Goal: Information Seeking & Learning: Learn about a topic

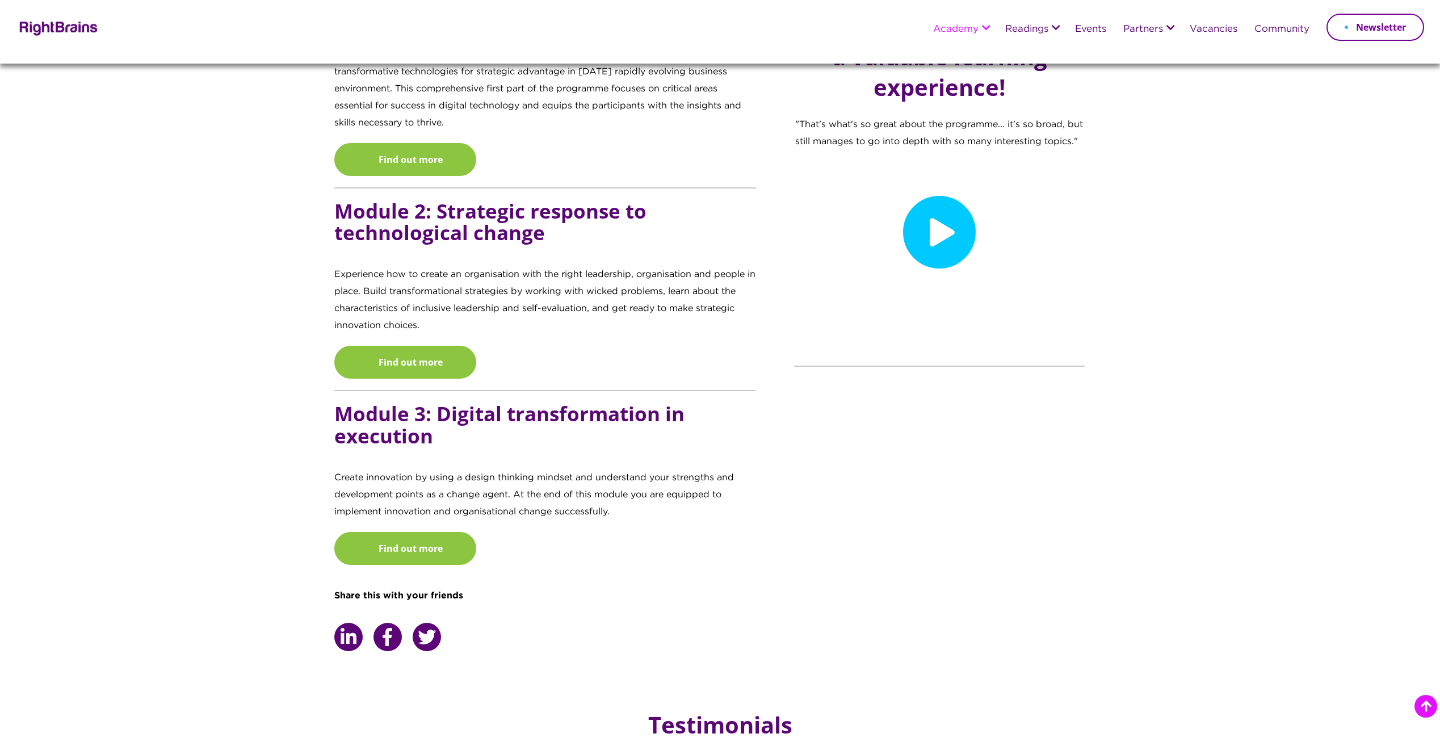
scroll to position [1192, 0]
click at [348, 154] on link "Find out more" at bounding box center [405, 158] width 142 height 33
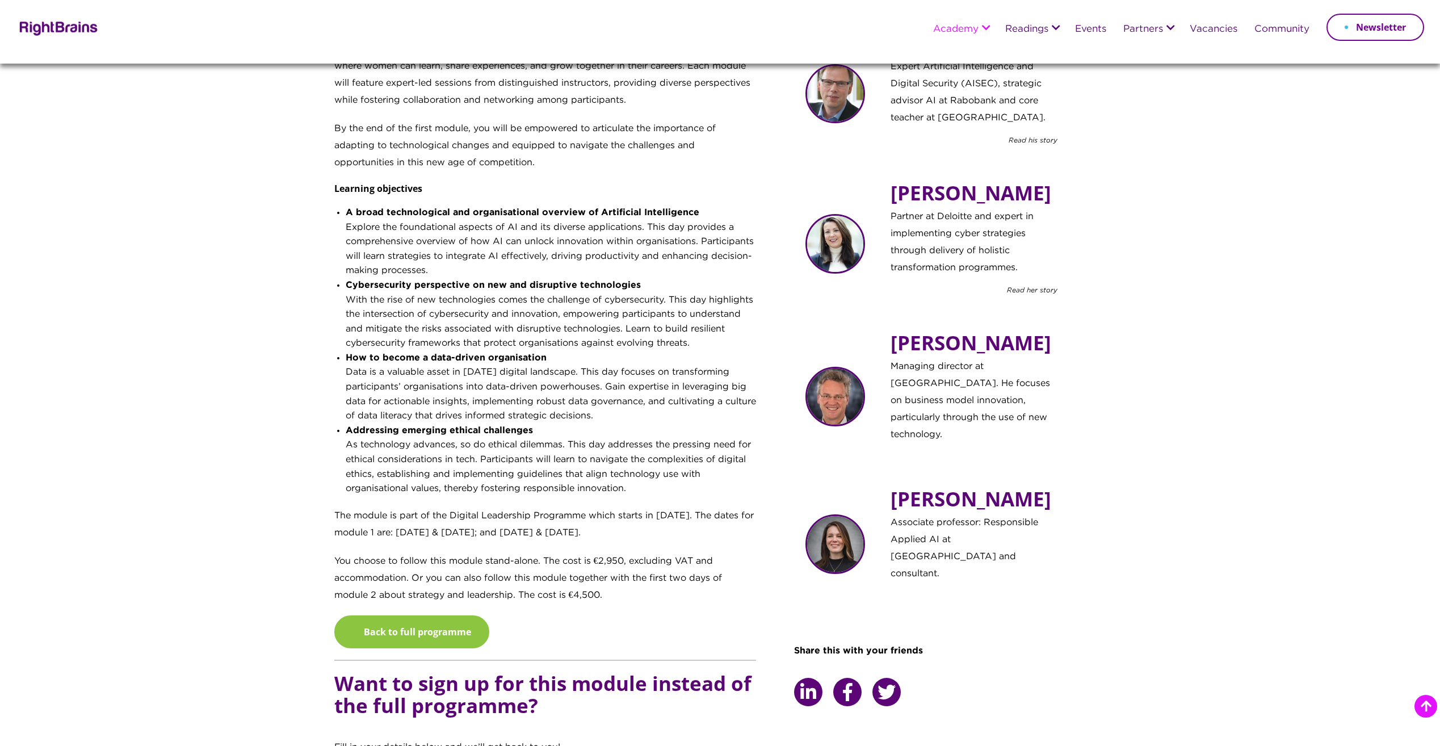
scroll to position [511, 0]
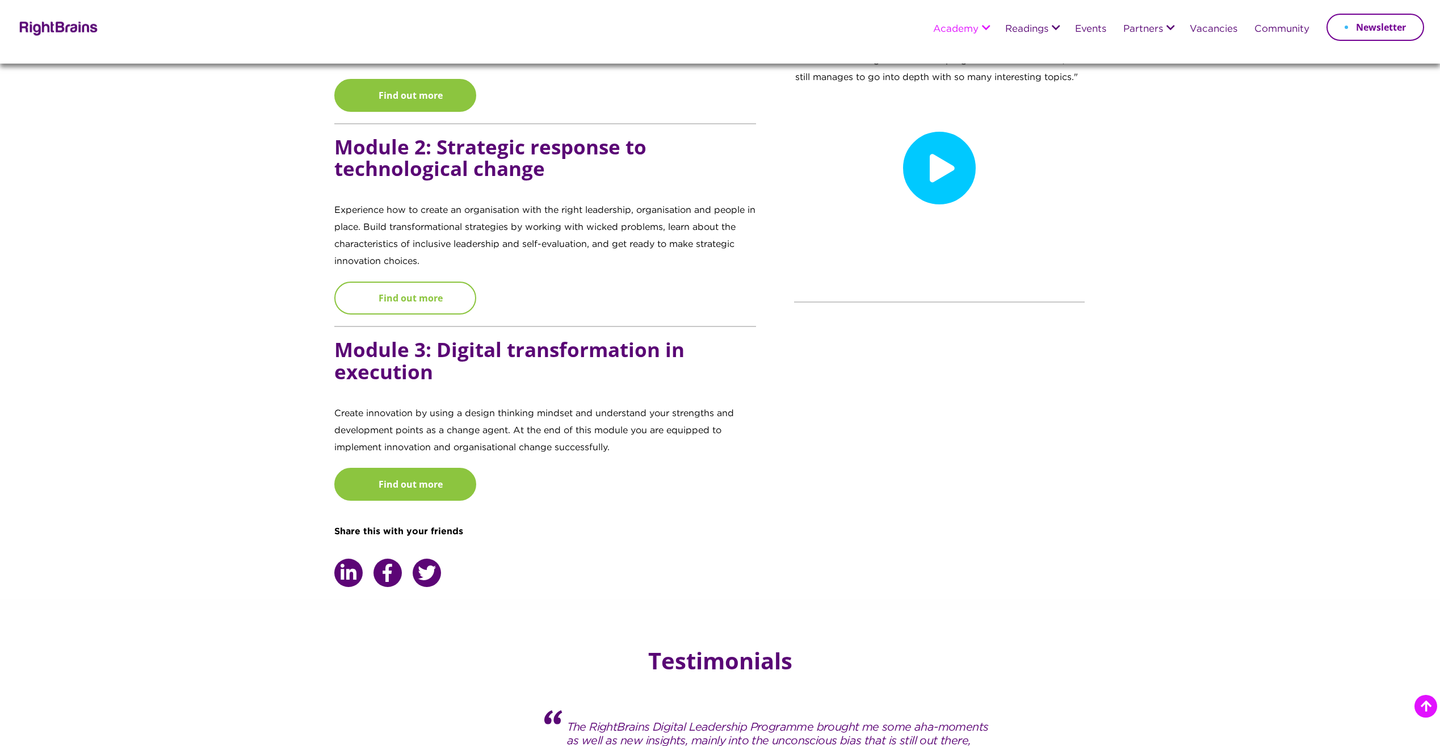
scroll to position [1256, 0]
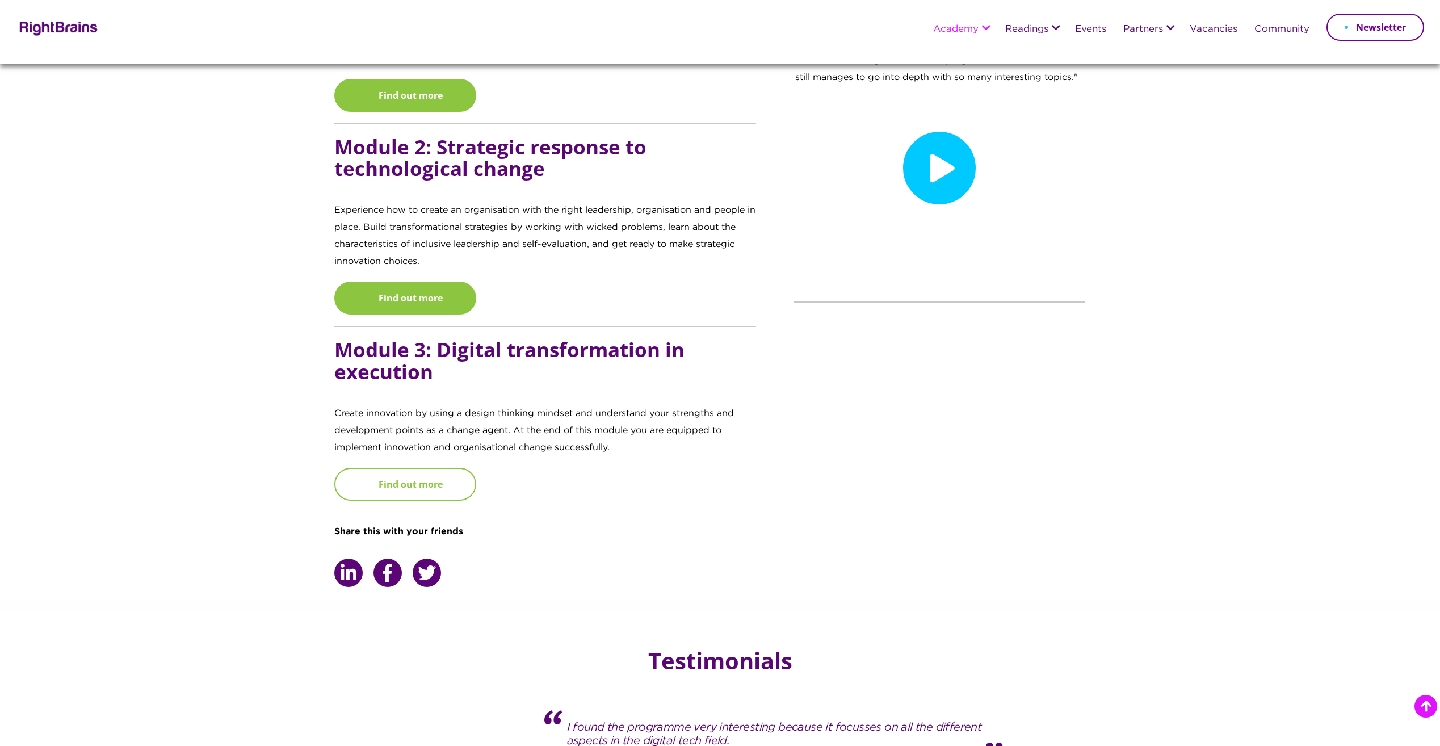
click at [408, 468] on link "Find out more" at bounding box center [405, 484] width 142 height 33
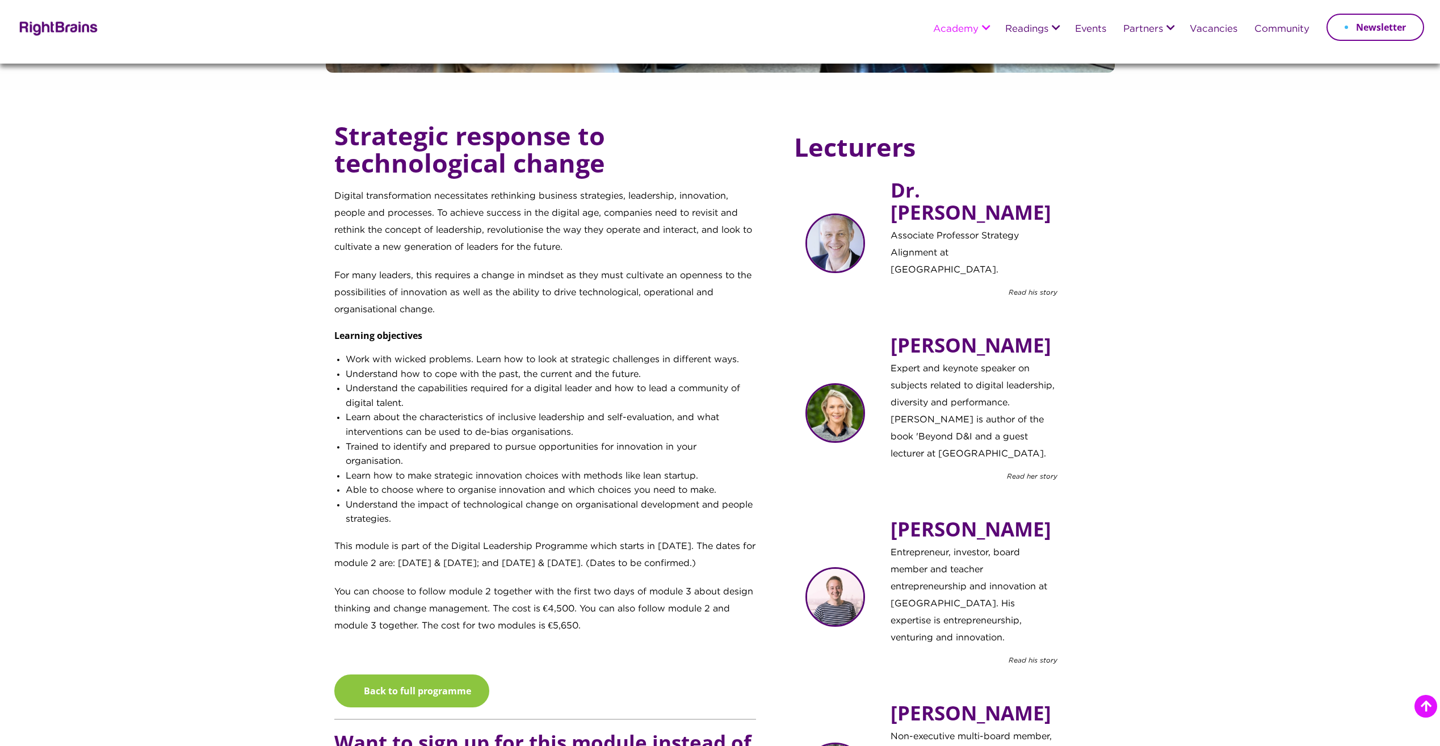
scroll to position [284, 0]
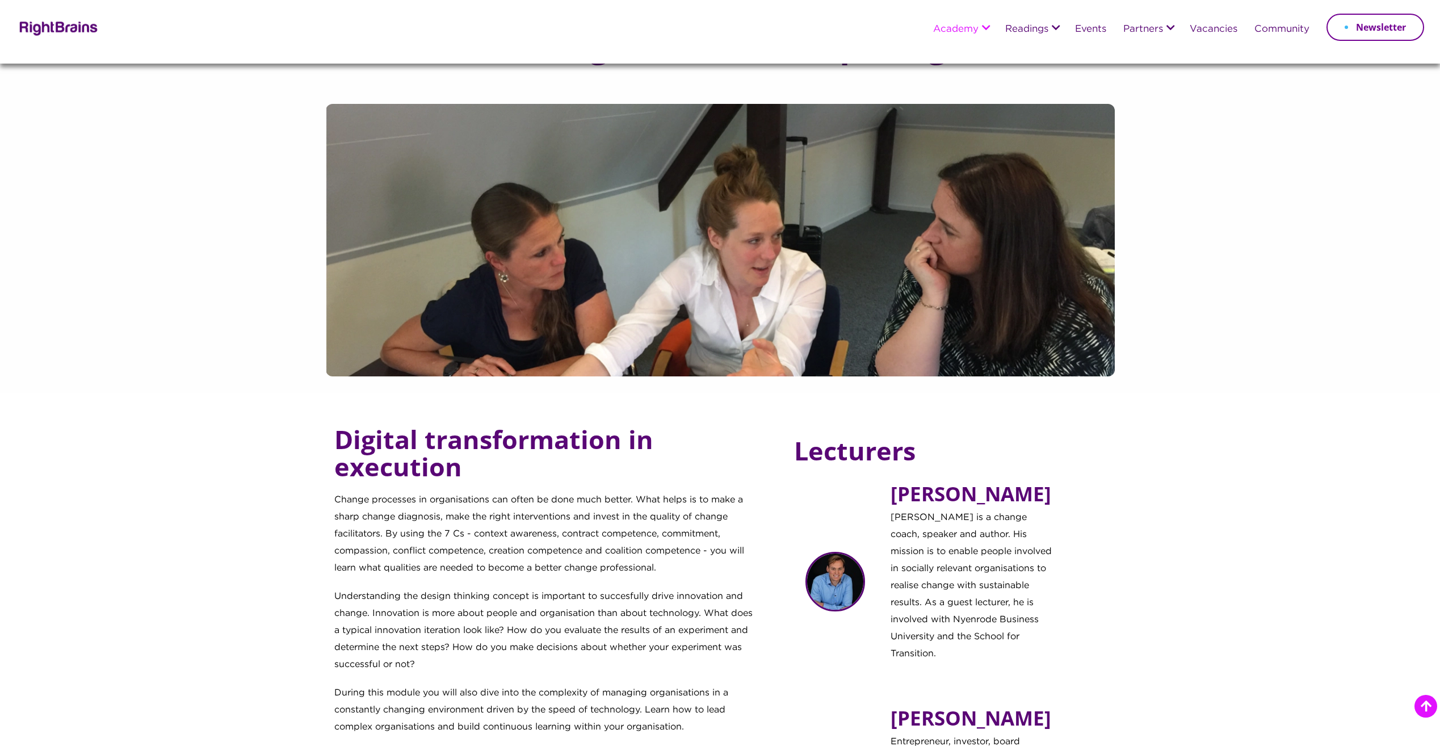
scroll to position [397, 0]
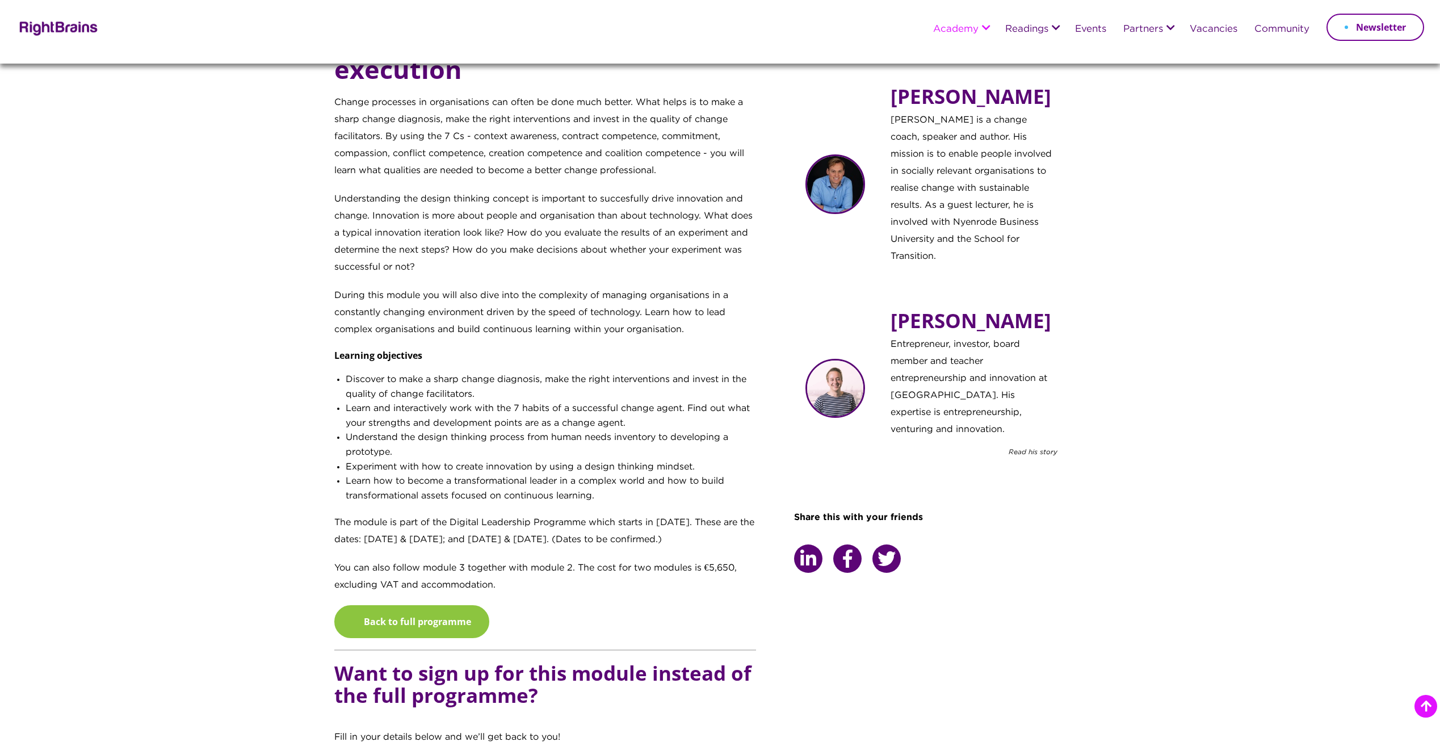
drag, startPoint x: 1239, startPoint y: 274, endPoint x: 1194, endPoint y: 290, distance: 47.8
click at [1238, 276] on section "Digital transformation in execution Change processes in organisations can often…" at bounding box center [720, 535] width 1440 height 1079
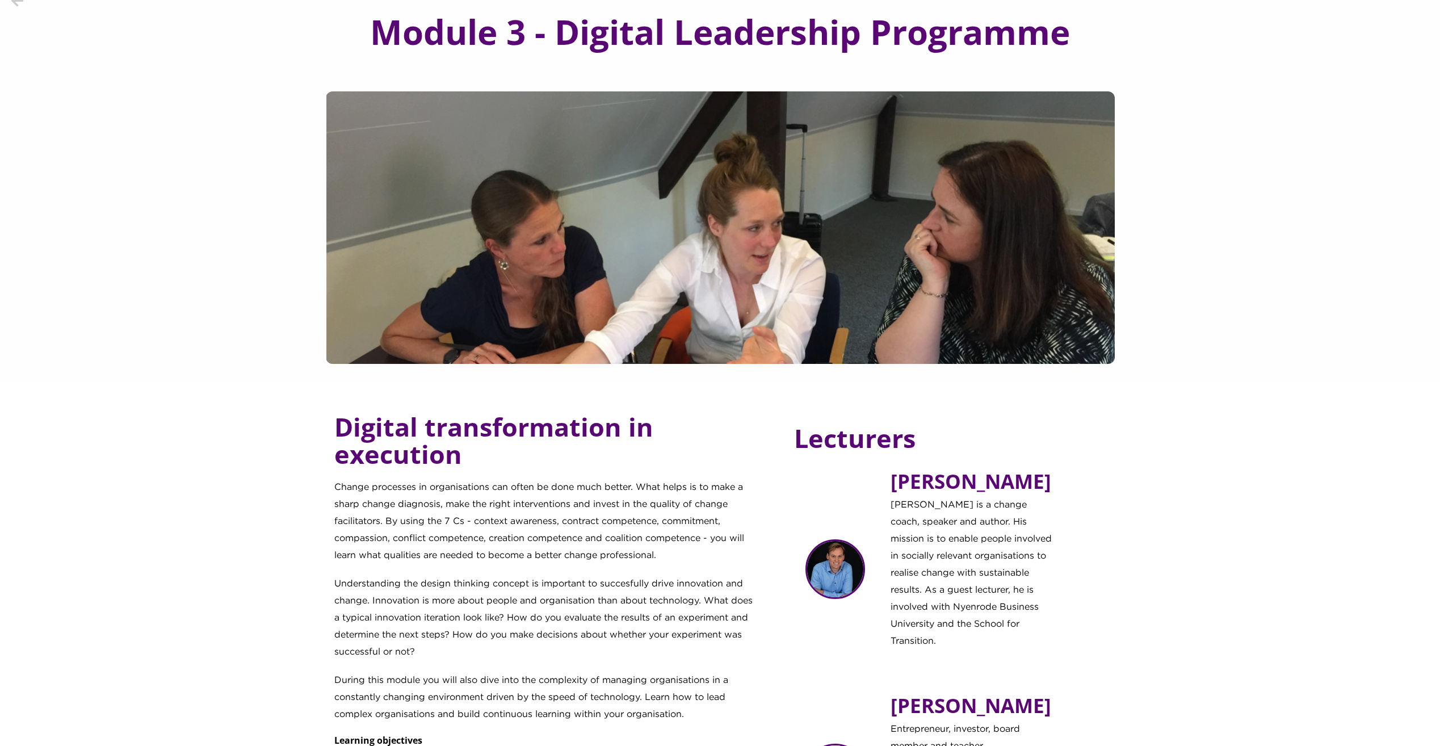
scroll to position [0, 0]
